Goal: Task Accomplishment & Management: Manage account settings

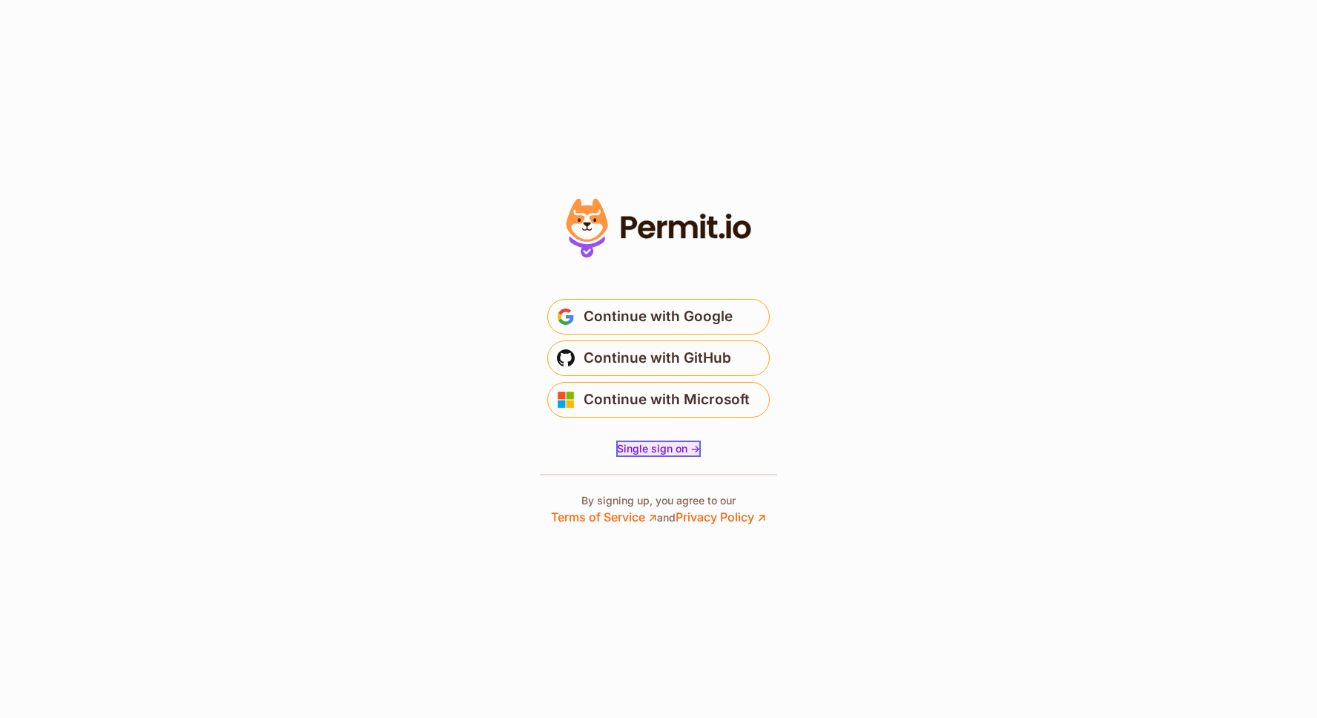
click at [678, 452] on span "Single sign on ->" at bounding box center [658, 448] width 83 height 13
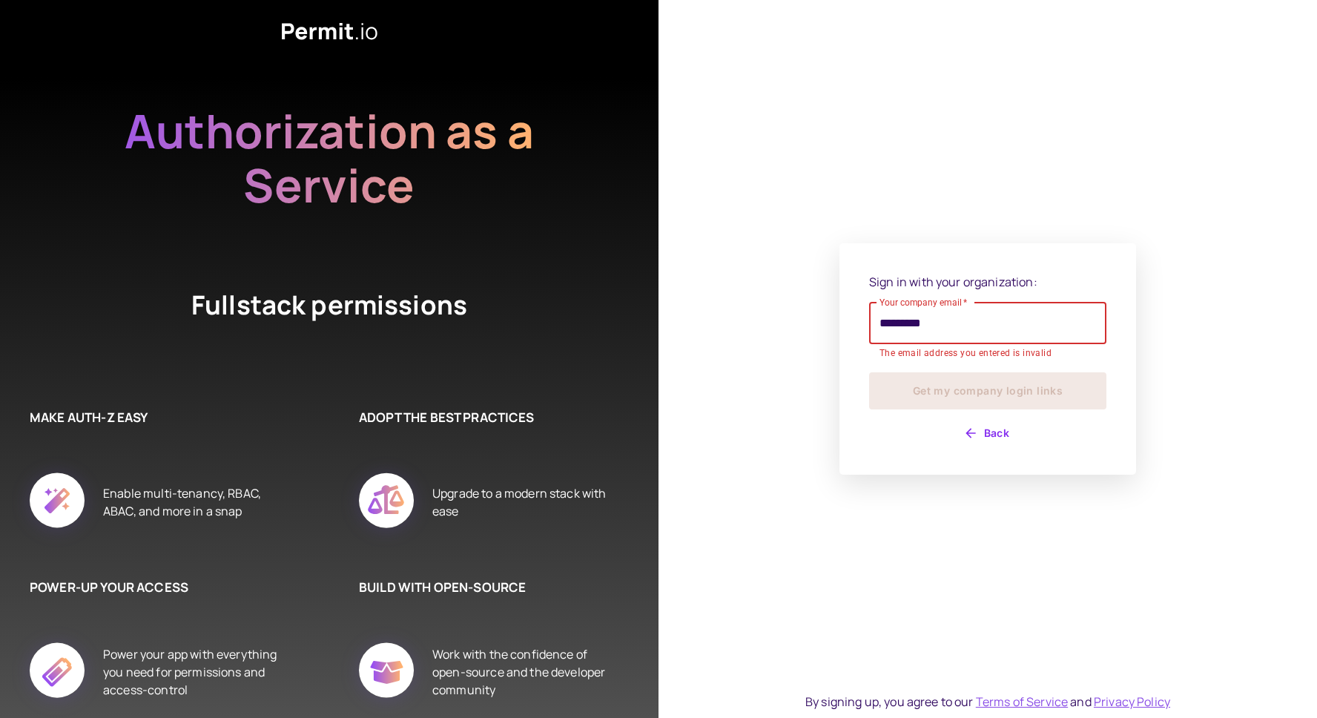
type input "**********"
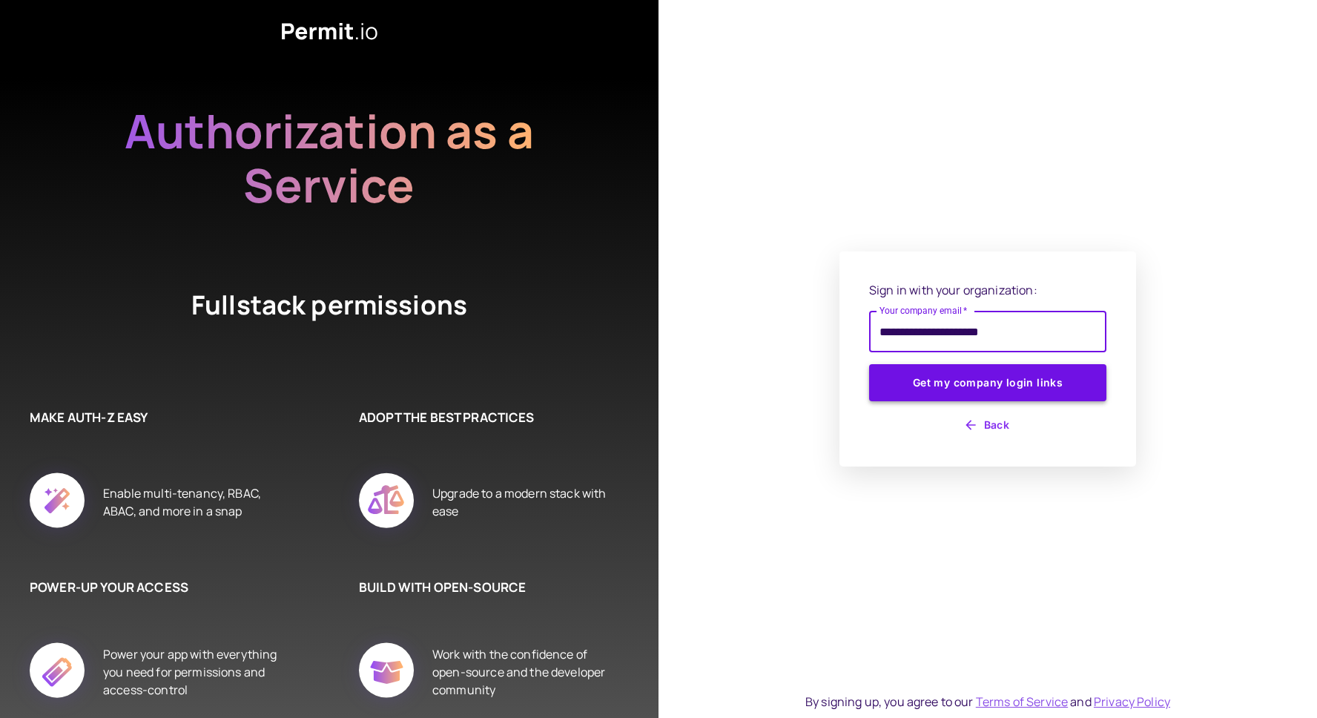
click at [986, 391] on button "Get my company login links" at bounding box center [987, 382] width 237 height 37
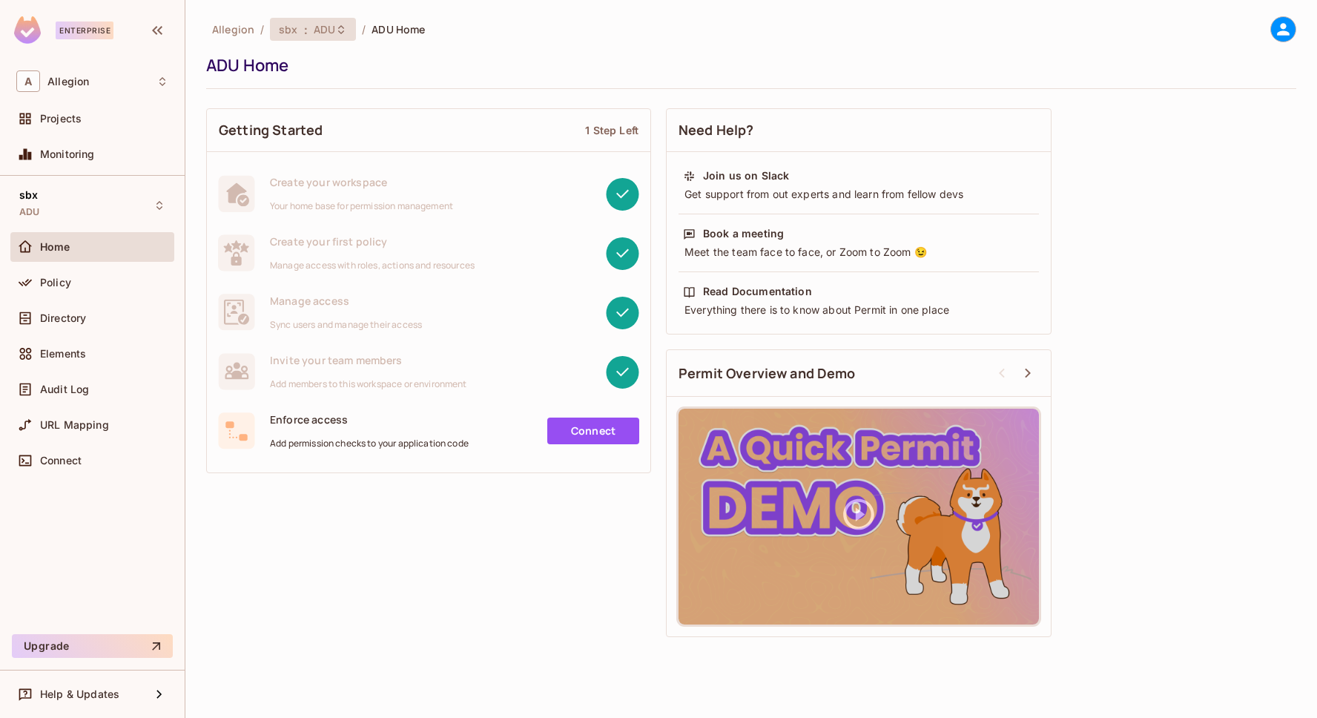
click at [305, 22] on div "sbx : ADU" at bounding box center [313, 29] width 86 height 23
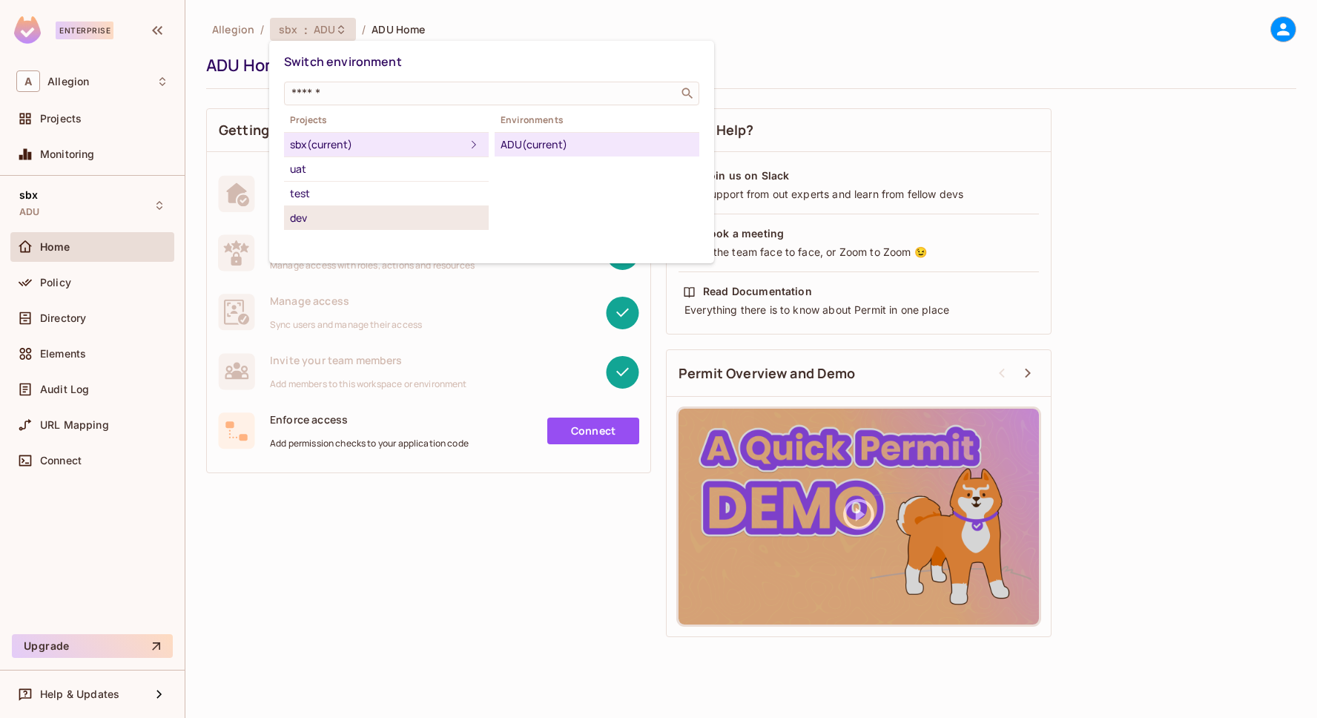
click at [334, 216] on div "dev" at bounding box center [386, 218] width 193 height 18
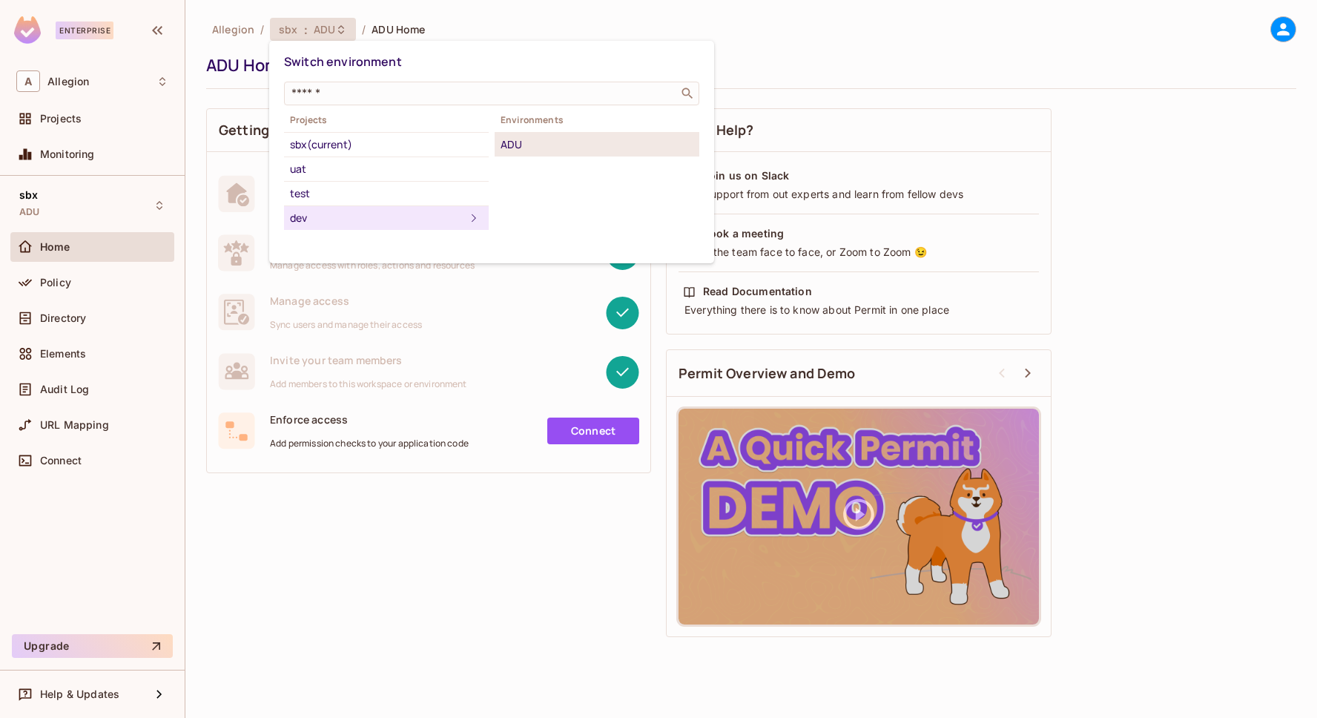
click at [526, 143] on div "ADU" at bounding box center [596, 145] width 193 height 18
